Goal: Transaction & Acquisition: Purchase product/service

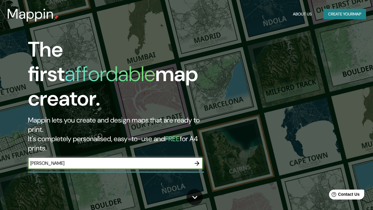
type input "[PERSON_NAME]"
click at [195, 159] on icon "button" at bounding box center [196, 162] width 7 height 7
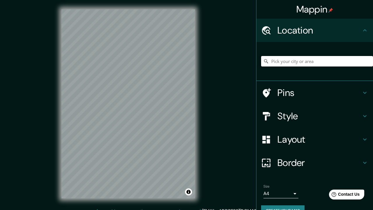
click at [304, 59] on input "Pick your city or area" at bounding box center [317, 61] width 112 height 10
drag, startPoint x: 341, startPoint y: 59, endPoint x: 259, endPoint y: 61, distance: 82.1
click at [259, 61] on div "[PERSON_NAME], [GEOGRAPHIC_DATA], [GEOGRAPHIC_DATA]" at bounding box center [314, 61] width 116 height 39
type input "p"
click at [294, 88] on h4 "Pins" at bounding box center [319, 93] width 84 height 12
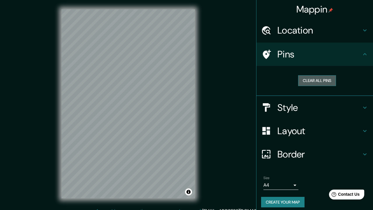
click at [307, 81] on button "Clear all pins" at bounding box center [317, 80] width 38 height 11
click at [265, 55] on icon at bounding box center [267, 53] width 8 height 9
click at [360, 56] on h4 "Pins" at bounding box center [319, 54] width 84 height 12
click at [341, 110] on h4 "Style" at bounding box center [319, 108] width 84 height 12
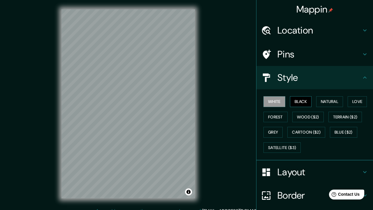
click at [311, 99] on button "Black" at bounding box center [301, 101] width 22 height 11
click at [328, 100] on button "Natural" at bounding box center [329, 101] width 27 height 11
click at [294, 32] on h4 "Location" at bounding box center [319, 30] width 84 height 12
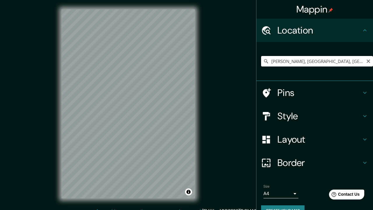
click at [294, 67] on div "[PERSON_NAME], [GEOGRAPHIC_DATA], [GEOGRAPHIC_DATA]" at bounding box center [317, 61] width 112 height 29
drag, startPoint x: 338, startPoint y: 58, endPoint x: 254, endPoint y: 52, distance: 84.9
click at [254, 52] on div "Mappin Location [PERSON_NAME], [GEOGRAPHIC_DATA], [GEOGRAPHIC_DATA] Pins Style …" at bounding box center [186, 108] width 373 height 217
drag, startPoint x: 342, startPoint y: 63, endPoint x: 269, endPoint y: 59, distance: 73.2
click at [269, 59] on input "[PERSON_NAME], [GEOGRAPHIC_DATA], [GEOGRAPHIC_DATA]" at bounding box center [317, 61] width 112 height 10
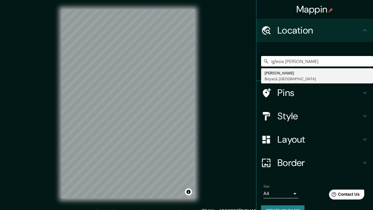
type input "iglesia [PERSON_NAME]"
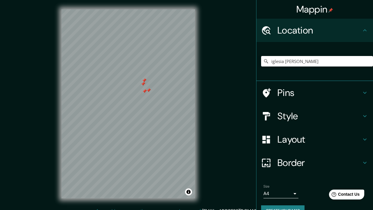
click at [275, 92] on div at bounding box center [269, 93] width 16 height 10
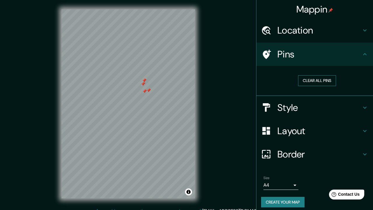
click at [302, 81] on button "Clear all pins" at bounding box center [317, 80] width 38 height 11
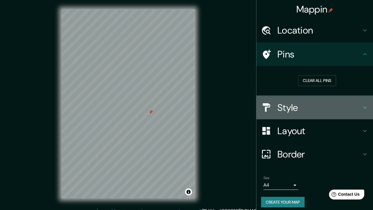
click at [307, 112] on div "Style" at bounding box center [314, 107] width 116 height 23
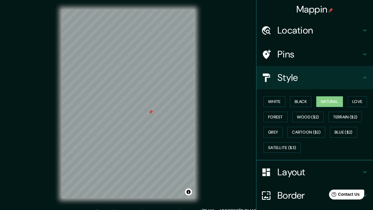
click at [302, 92] on div "White Black Natural Love Forest Wood ($2) Terrain ($2) Grey Cartoon ($2) Blue (…" at bounding box center [314, 124] width 116 height 71
click at [300, 96] on button "Black" at bounding box center [301, 101] width 22 height 11
click at [343, 101] on button "Natural" at bounding box center [329, 101] width 27 height 11
click at [356, 101] on button "Love" at bounding box center [356, 101] width 19 height 11
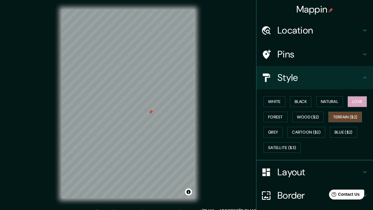
click at [354, 111] on button "Terrain ($2)" at bounding box center [345, 116] width 34 height 11
click at [313, 116] on button "Wood ($2)" at bounding box center [307, 116] width 31 height 11
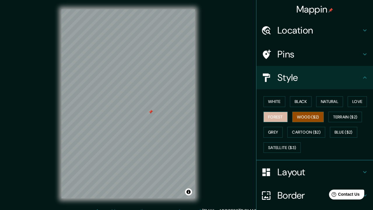
click at [279, 119] on button "Forest" at bounding box center [275, 116] width 24 height 11
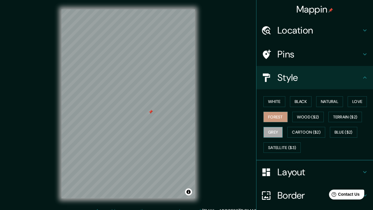
click at [280, 130] on button "Grey" at bounding box center [272, 132] width 19 height 11
click at [304, 132] on button "Cartoon ($2)" at bounding box center [306, 132] width 38 height 11
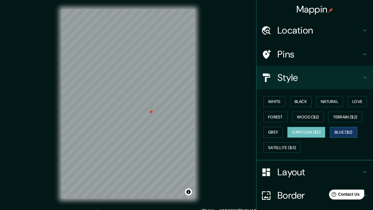
click at [338, 130] on button "Blue ($2)" at bounding box center [342, 132] width 27 height 11
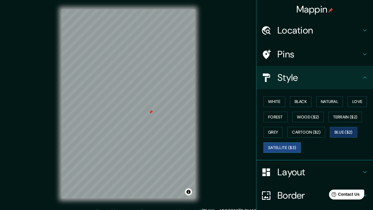
click at [283, 146] on button "Satellite ($3)" at bounding box center [281, 147] width 37 height 11
click at [283, 100] on button "White" at bounding box center [274, 101] width 22 height 11
